Goal: Task Accomplishment & Management: Use online tool/utility

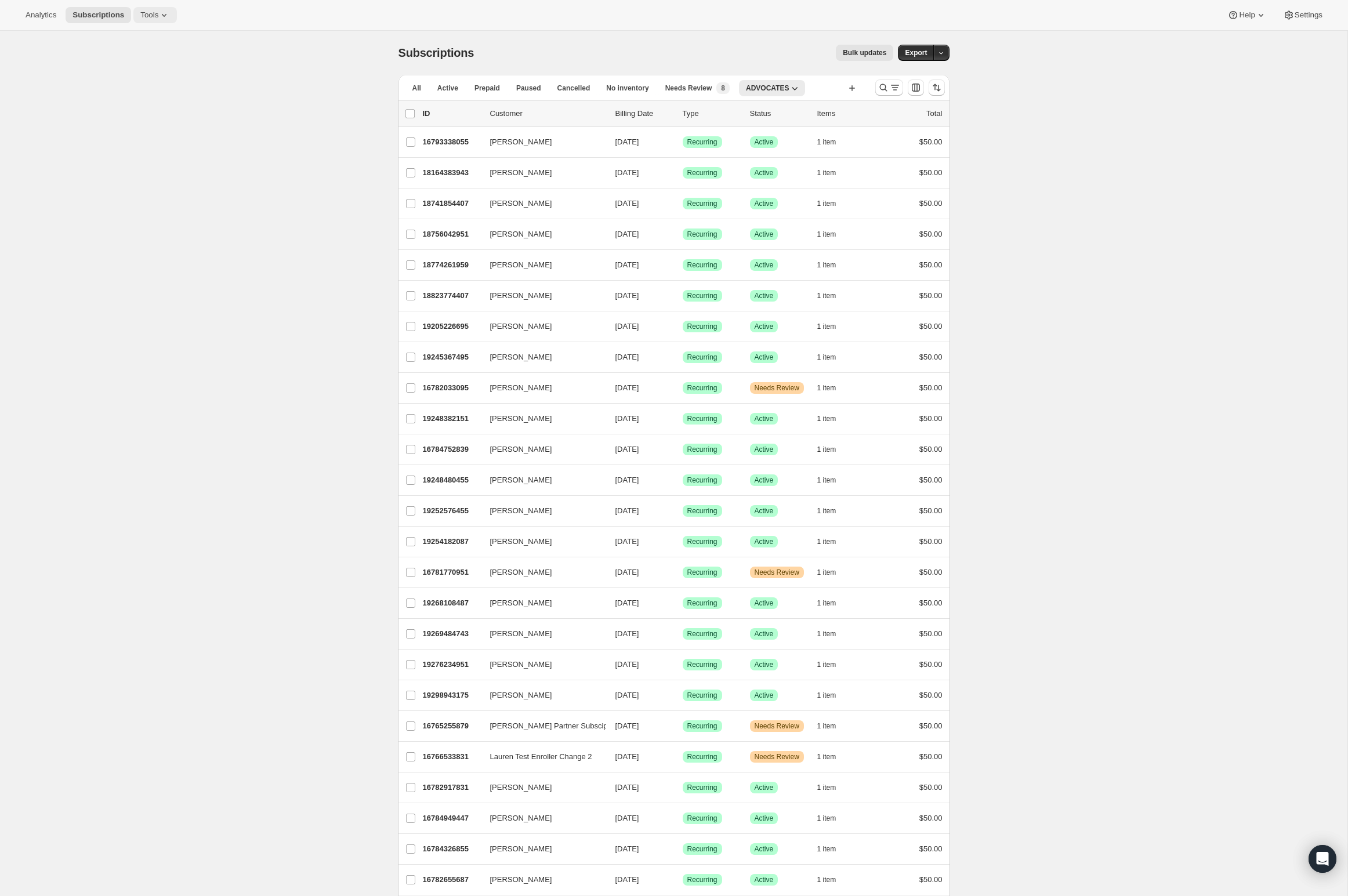
click at [158, 18] on span "Tools" at bounding box center [150, 15] width 18 height 9
click at [152, 113] on span "Campaign links" at bounding box center [163, 118] width 103 height 12
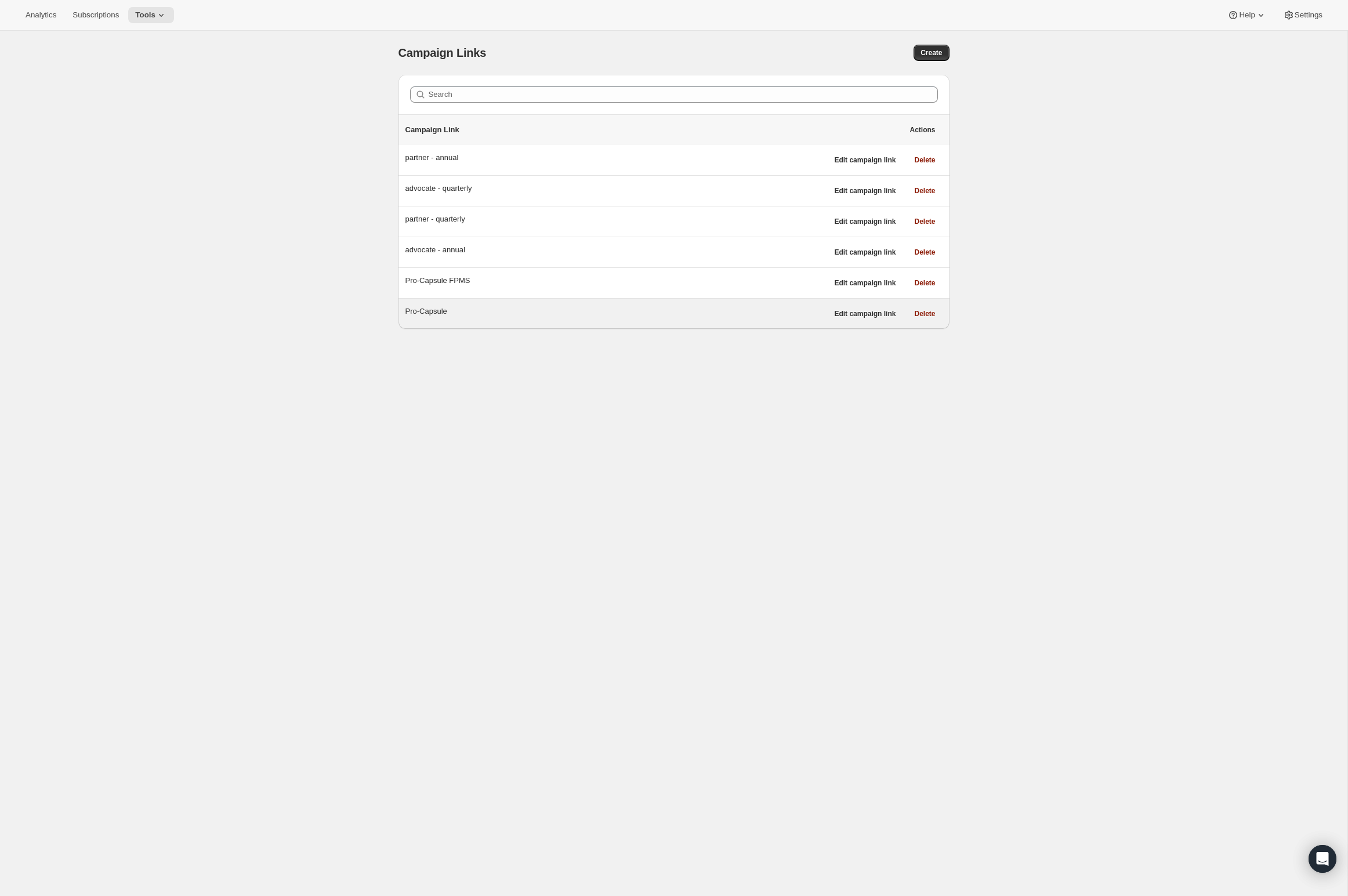
click at [436, 310] on div "Pro-Capsule" at bounding box center [616, 312] width 422 height 12
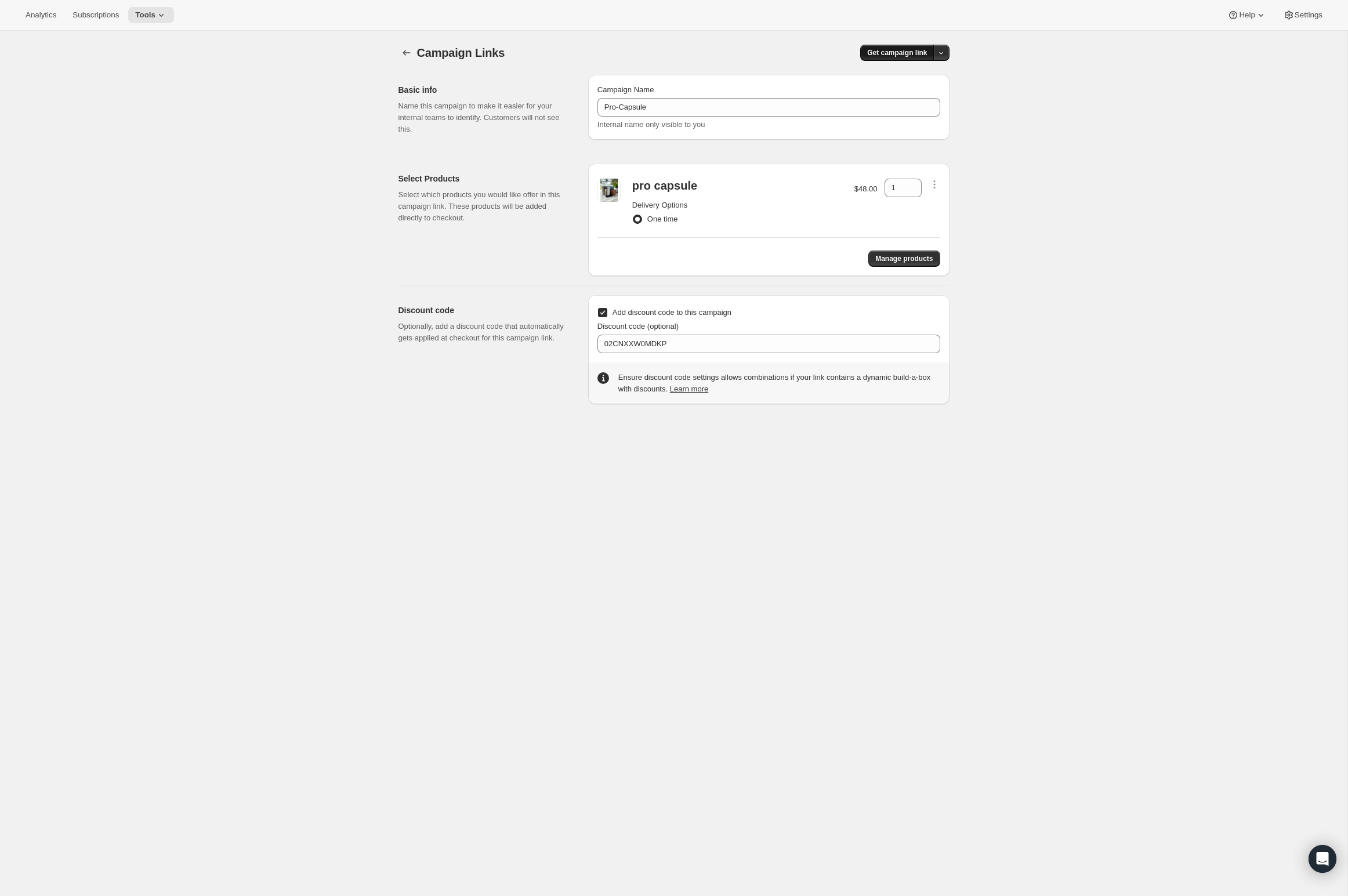
click at [893, 50] on span "Get campaign link" at bounding box center [897, 53] width 60 height 9
click at [904, 77] on div "Copy Link" at bounding box center [918, 77] width 49 height 12
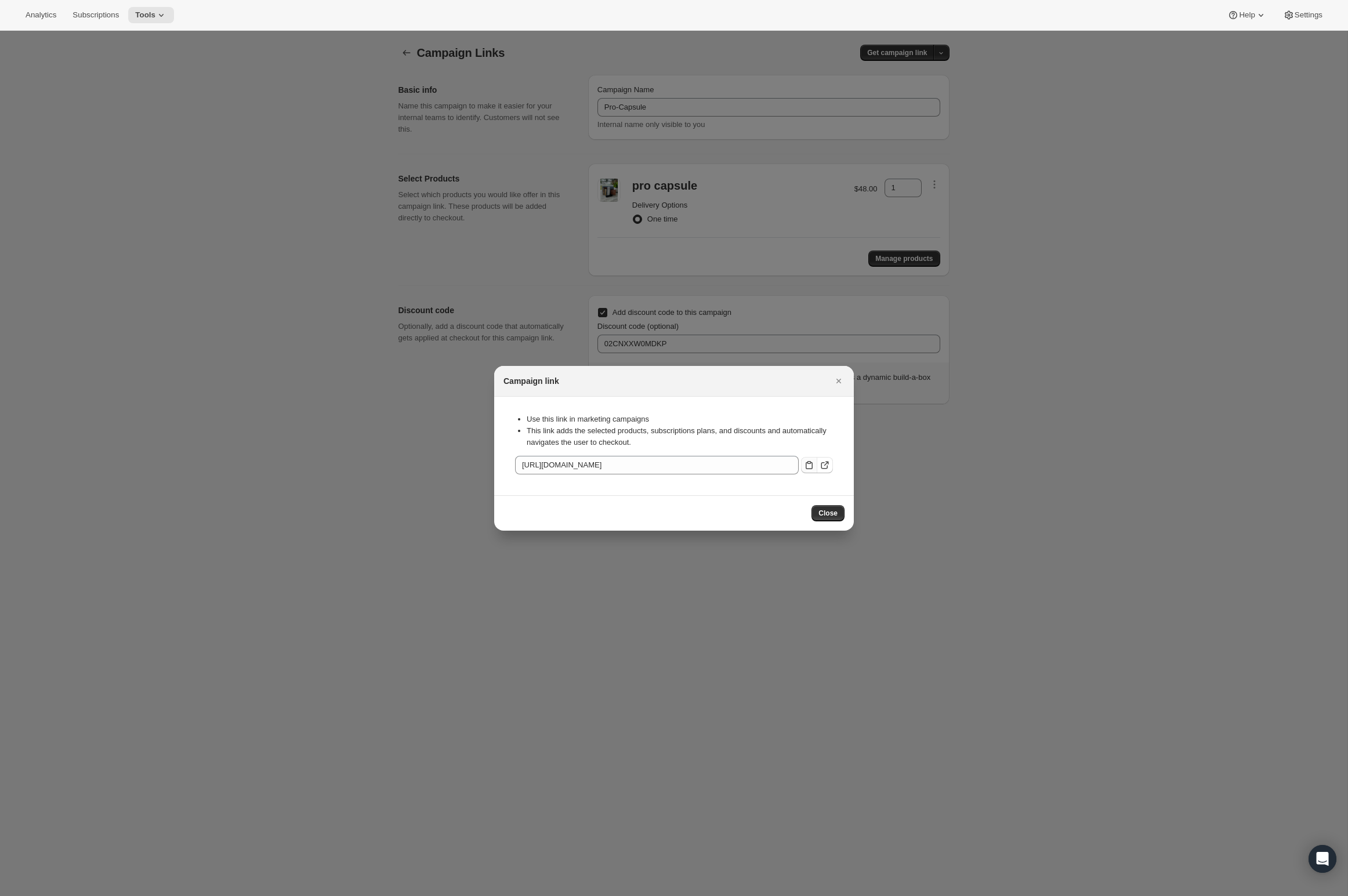
click at [814, 468] on icon ":rb4:" at bounding box center [809, 465] width 12 height 12
